Goal: Download file/media

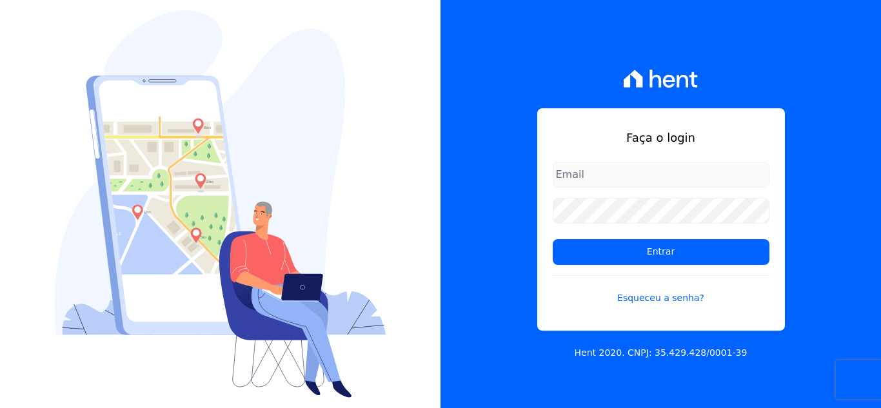
click at [588, 173] on input "email" at bounding box center [661, 175] width 217 height 26
type input "[PERSON_NAME][EMAIL_ADDRESS][PERSON_NAME][DOMAIN_NAME]"
click at [818, 225] on div "Faça o login kelly.silva@construtoramgtec.com.br Entrar Esqueceu a senha? Hent …" at bounding box center [661, 204] width 441 height 408
drag, startPoint x: 663, startPoint y: 261, endPoint x: 651, endPoint y: 277, distance: 20.3
click at [663, 265] on input "Entrar" at bounding box center [661, 252] width 217 height 26
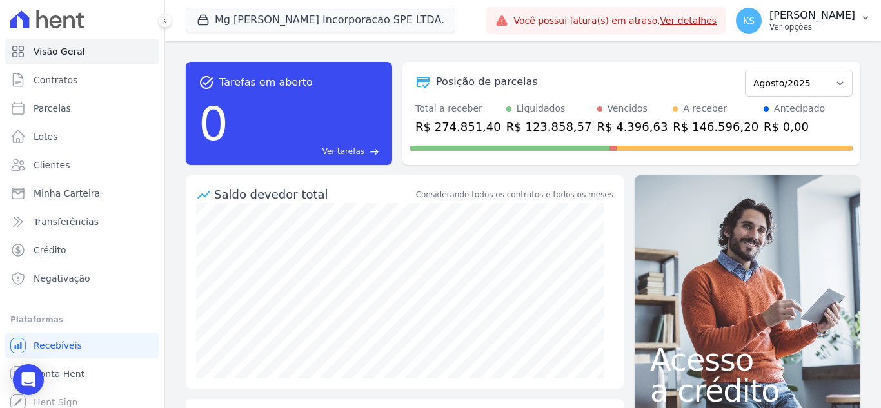
click at [821, 25] on p "Ver opções" at bounding box center [813, 27] width 86 height 10
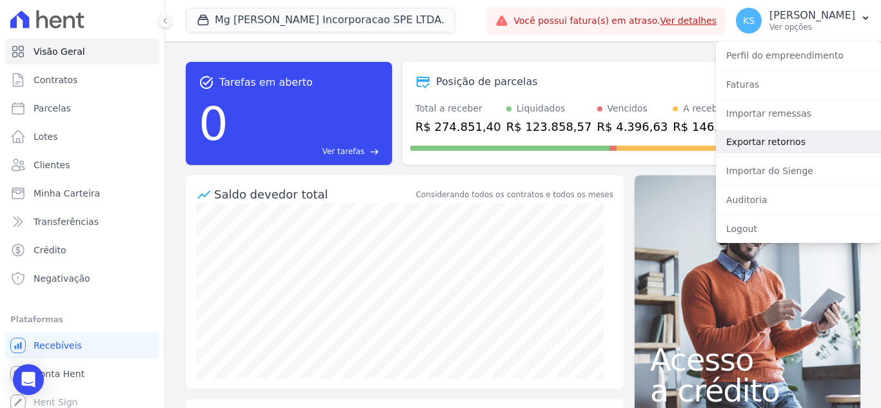
click at [761, 143] on link "Exportar retornos" at bounding box center [798, 141] width 165 height 23
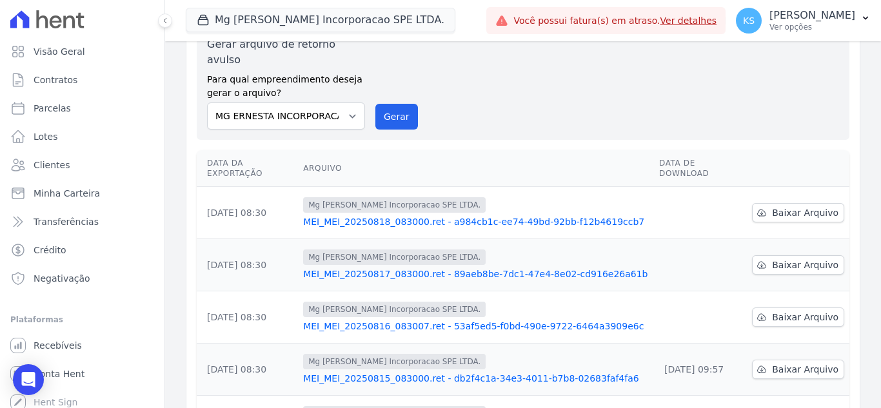
scroll to position [129, 0]
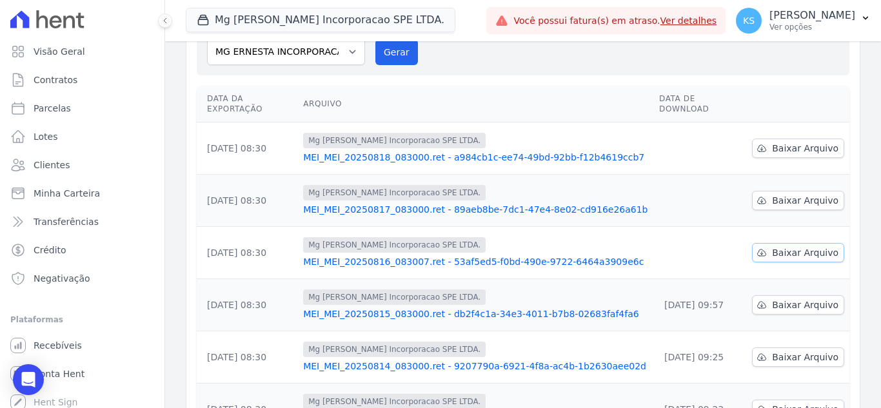
click at [804, 246] on span "Baixar Arquivo" at bounding box center [805, 252] width 66 height 13
click at [789, 194] on span "Baixar Arquivo" at bounding box center [805, 200] width 66 height 13
click at [787, 142] on span "Baixar Arquivo" at bounding box center [805, 148] width 66 height 13
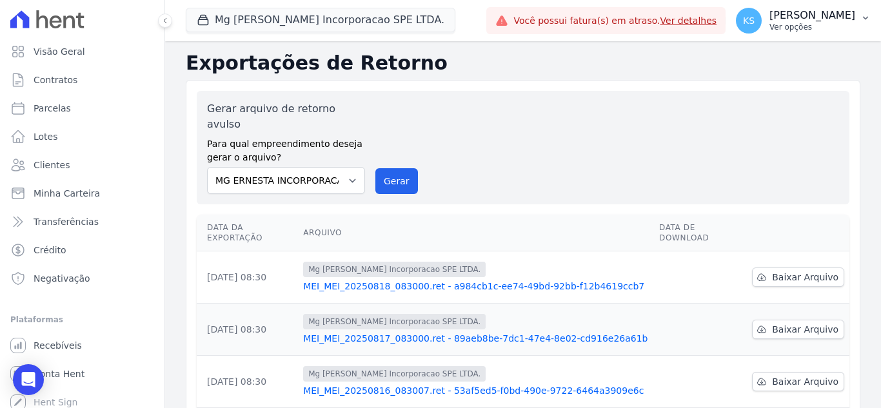
click at [813, 24] on p "Ver opções" at bounding box center [813, 27] width 86 height 10
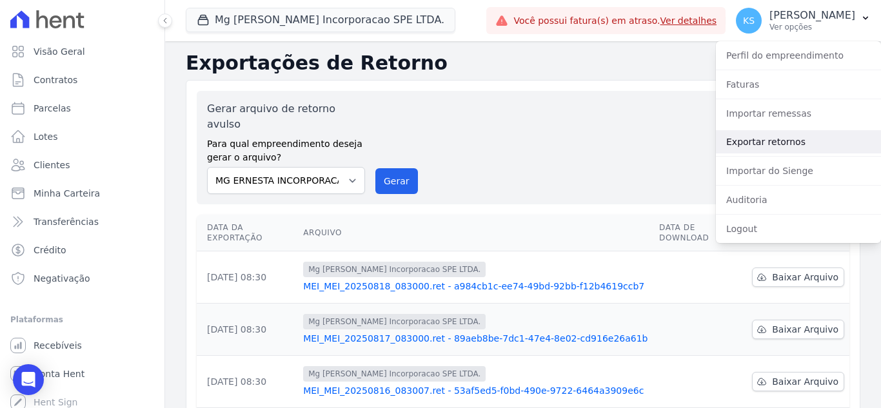
click at [757, 149] on link "Exportar retornos" at bounding box center [798, 141] width 165 height 23
